Goal: Task Accomplishment & Management: Use online tool/utility

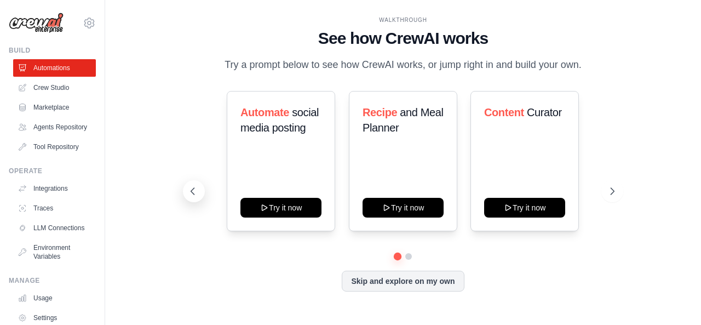
click at [189, 191] on icon at bounding box center [192, 191] width 11 height 11
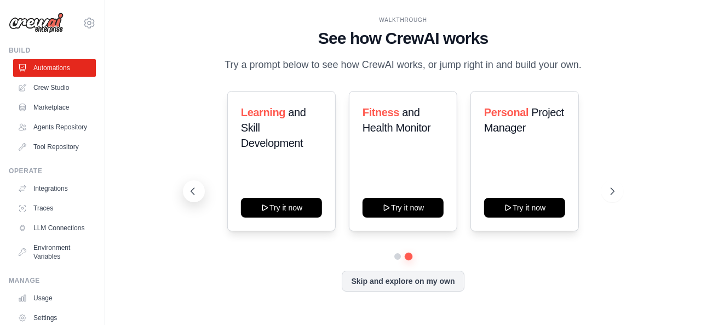
click at [189, 191] on icon at bounding box center [192, 191] width 11 height 11
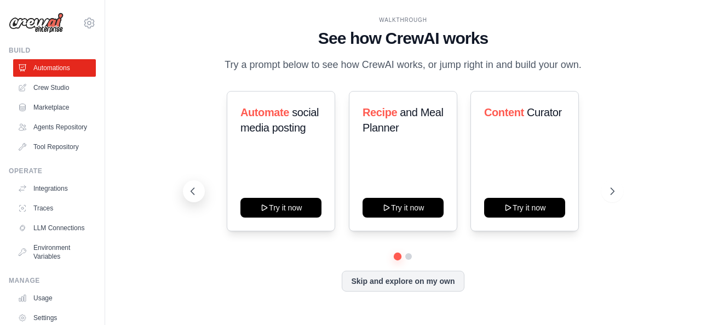
click at [189, 191] on icon at bounding box center [192, 191] width 11 height 11
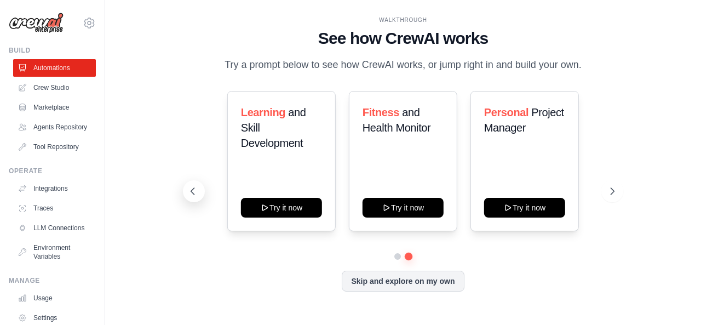
click at [189, 191] on icon at bounding box center [192, 191] width 11 height 11
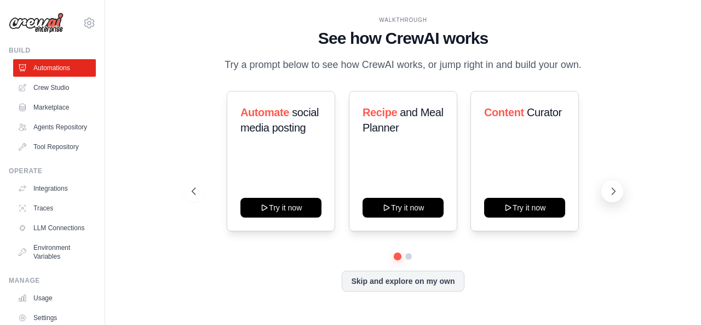
click at [612, 194] on icon at bounding box center [613, 191] width 11 height 11
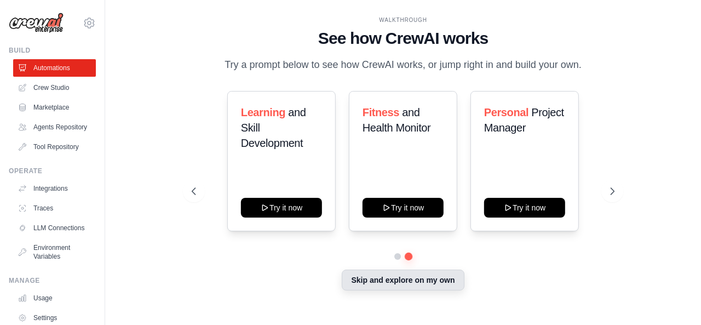
click at [413, 280] on button "Skip and explore on my own" at bounding box center [403, 279] width 122 height 21
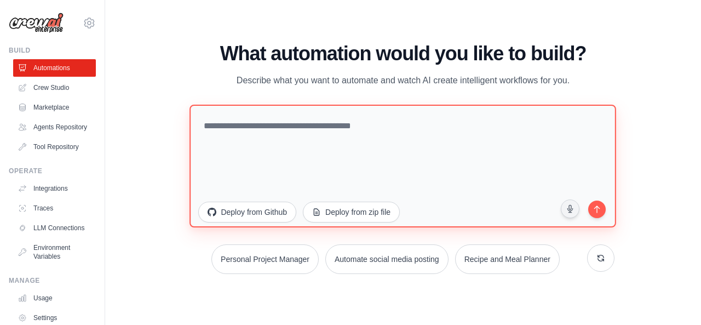
click at [355, 121] on textarea at bounding box center [403, 165] width 427 height 123
